Goal: Task Accomplishment & Management: Use online tool/utility

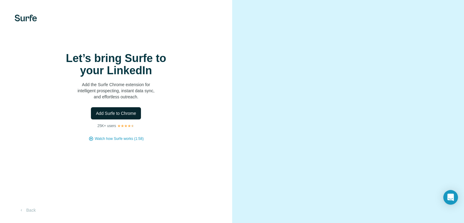
click at [127, 119] on button "Add Surfe to Chrome" at bounding box center [116, 113] width 50 height 12
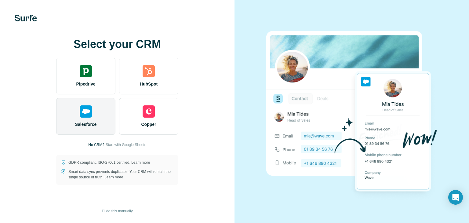
click at [99, 114] on div "Salesforce" at bounding box center [85, 116] width 59 height 37
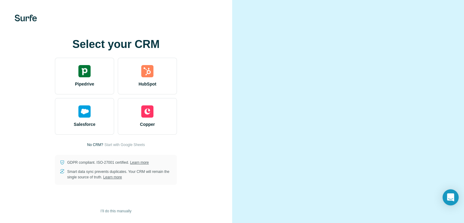
click at [450, 198] on icon "Open Intercom Messenger" at bounding box center [451, 197] width 8 height 8
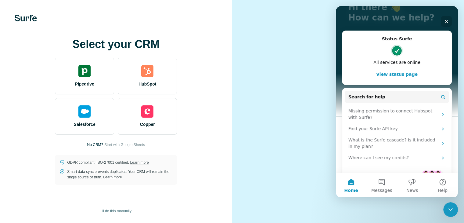
scroll to position [61, 0]
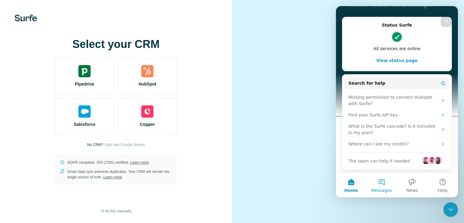
click at [388, 188] on span "Messages" at bounding box center [381, 190] width 21 height 4
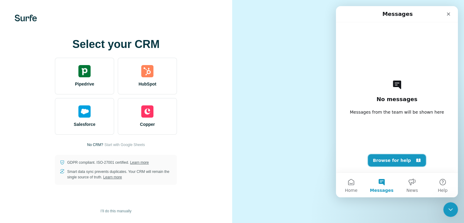
click at [386, 161] on button "Browse for help" at bounding box center [397, 160] width 58 height 12
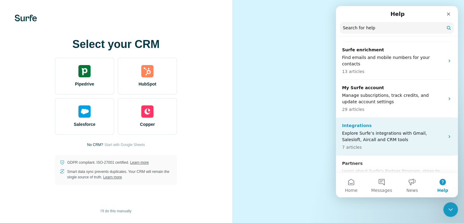
scroll to position [240, 0]
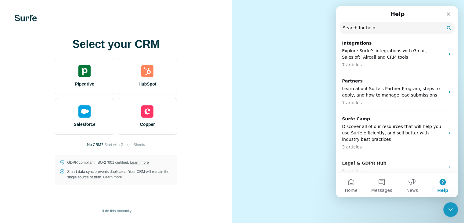
click at [364, 29] on input "Search for help" at bounding box center [397, 28] width 114 height 12
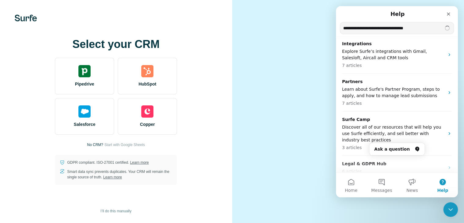
type input "**********"
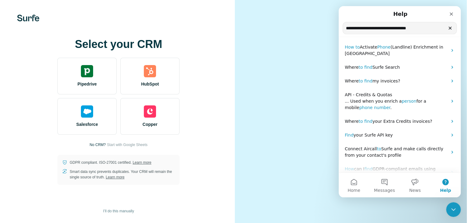
scroll to position [38, 0]
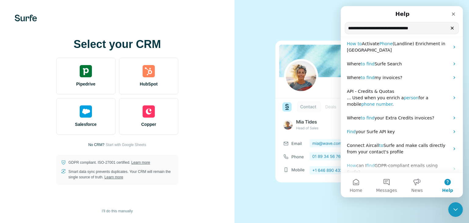
click at [294, 19] on div at bounding box center [351, 111] width 234 height 223
click at [452, 15] on icon "Close" at bounding box center [453, 14] width 5 height 5
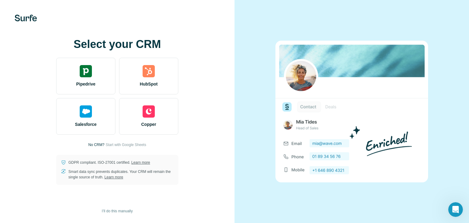
scroll to position [0, 0]
